Goal: Check status: Check status

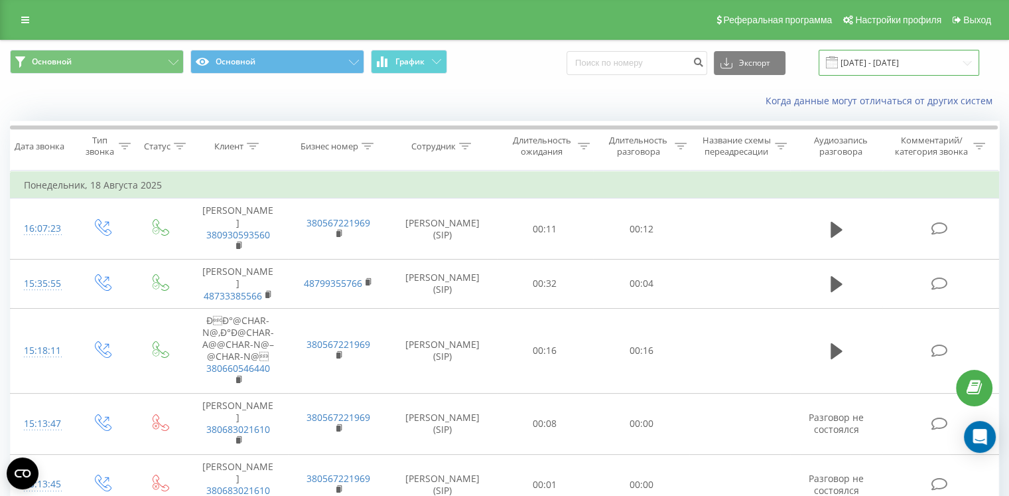
click at [871, 62] on input "[DATE] - [DATE]" at bounding box center [899, 63] width 161 height 26
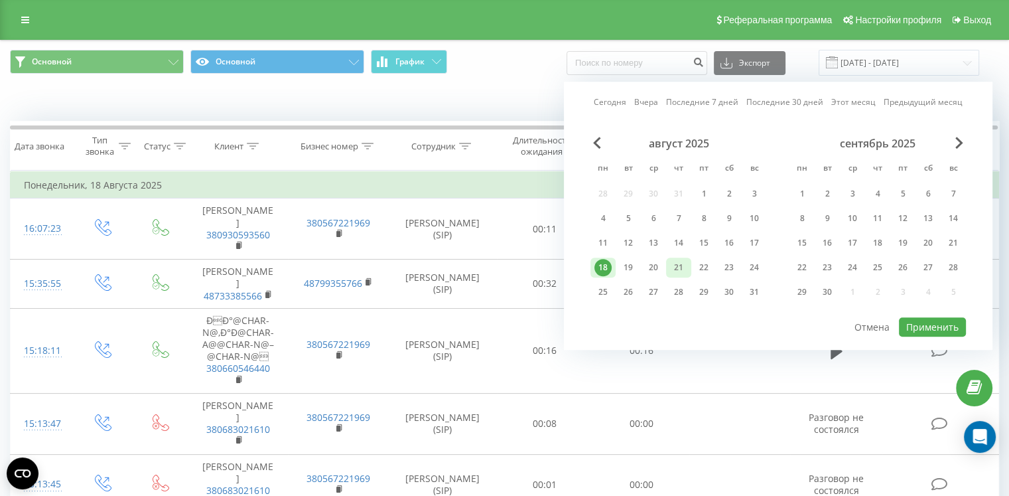
click at [677, 267] on div "21" at bounding box center [678, 267] width 17 height 17
click at [924, 328] on button "Применить" at bounding box center [932, 326] width 67 height 19
type input "[DATE] - [DATE]"
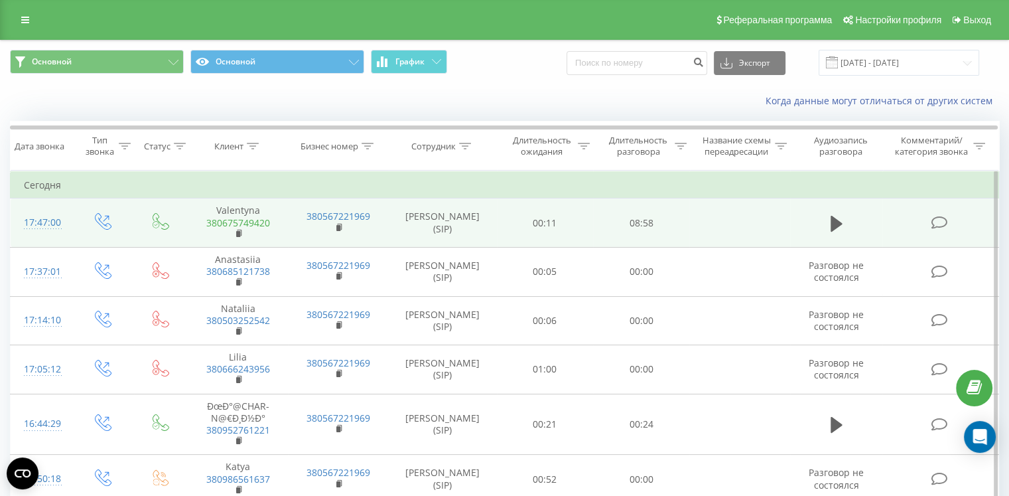
click at [242, 221] on link "380675749420" at bounding box center [238, 222] width 64 height 13
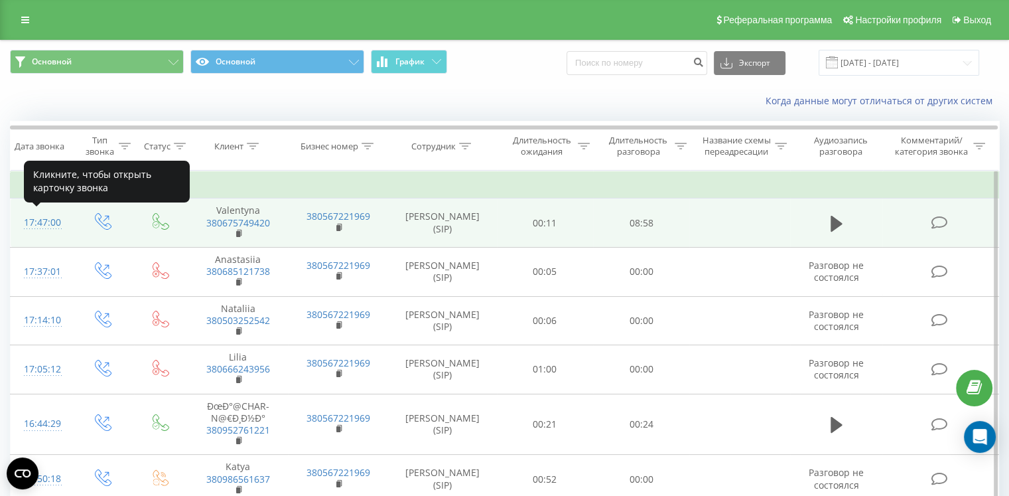
click at [43, 221] on div "17:47:00" at bounding box center [41, 223] width 35 height 26
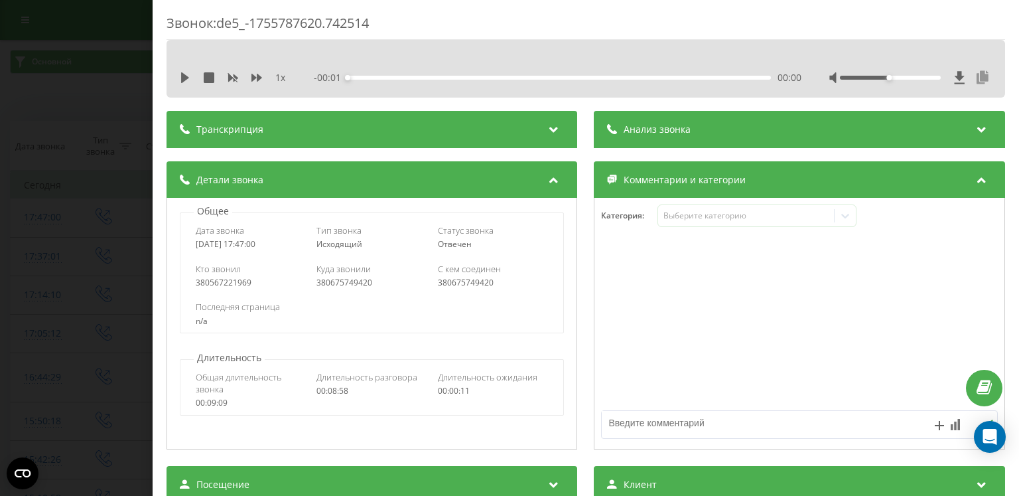
click at [977, 78] on icon at bounding box center [983, 77] width 16 height 13
click at [995, 23] on icon "close" at bounding box center [999, 20] width 9 height 11
click at [73, 14] on div "Звонок : de5_-1755787620.742514 1 x - 08:58 00:00 00:00 Транскрипция Для анализ…" at bounding box center [509, 248] width 1019 height 496
